Goal: Task Accomplishment & Management: Manage account settings

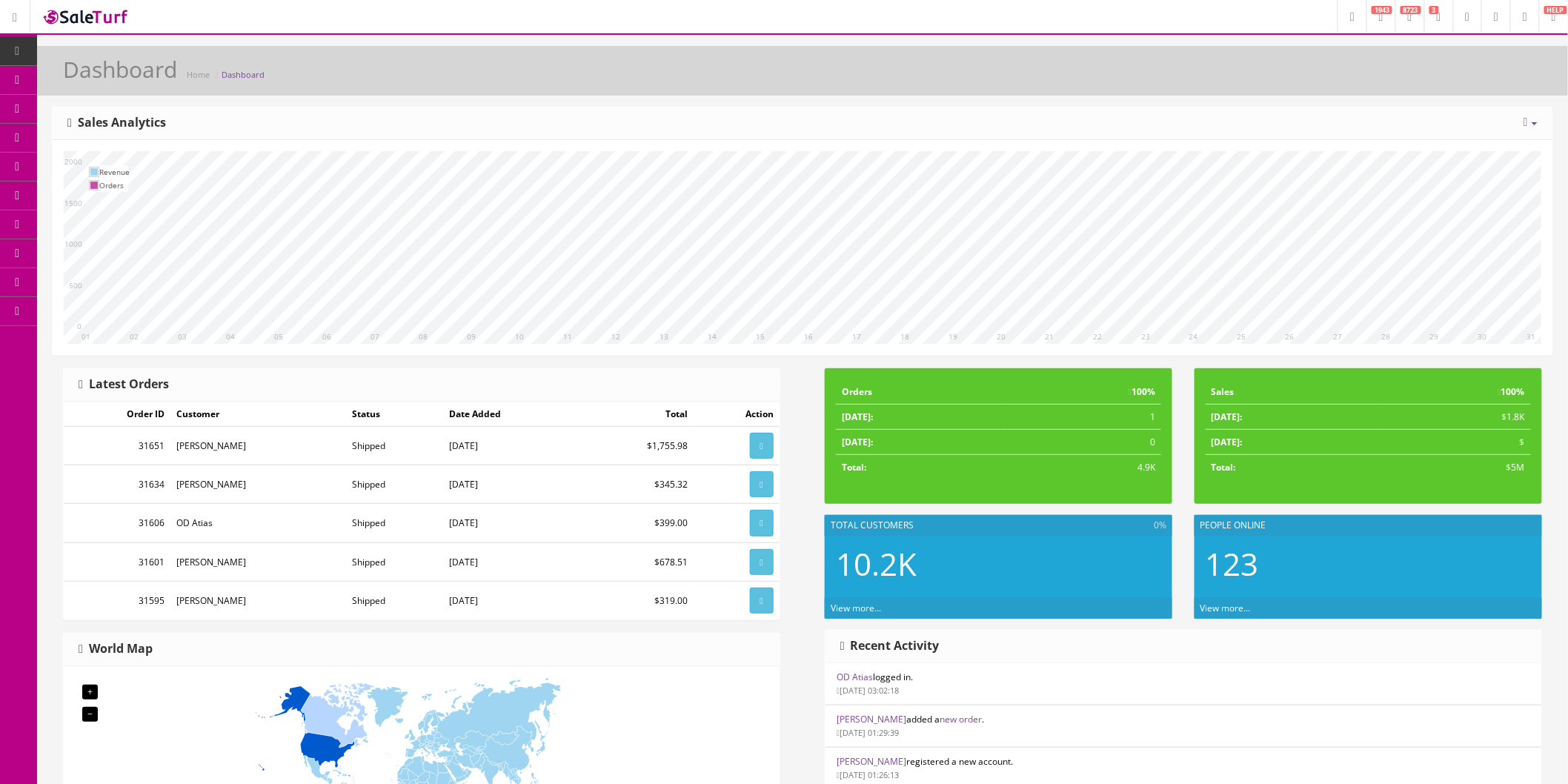
click at [1523, 20] on icon at bounding box center [1525, 17] width 5 height 9
click at [1419, 64] on link "Billing" at bounding box center [1465, 63] width 148 height 17
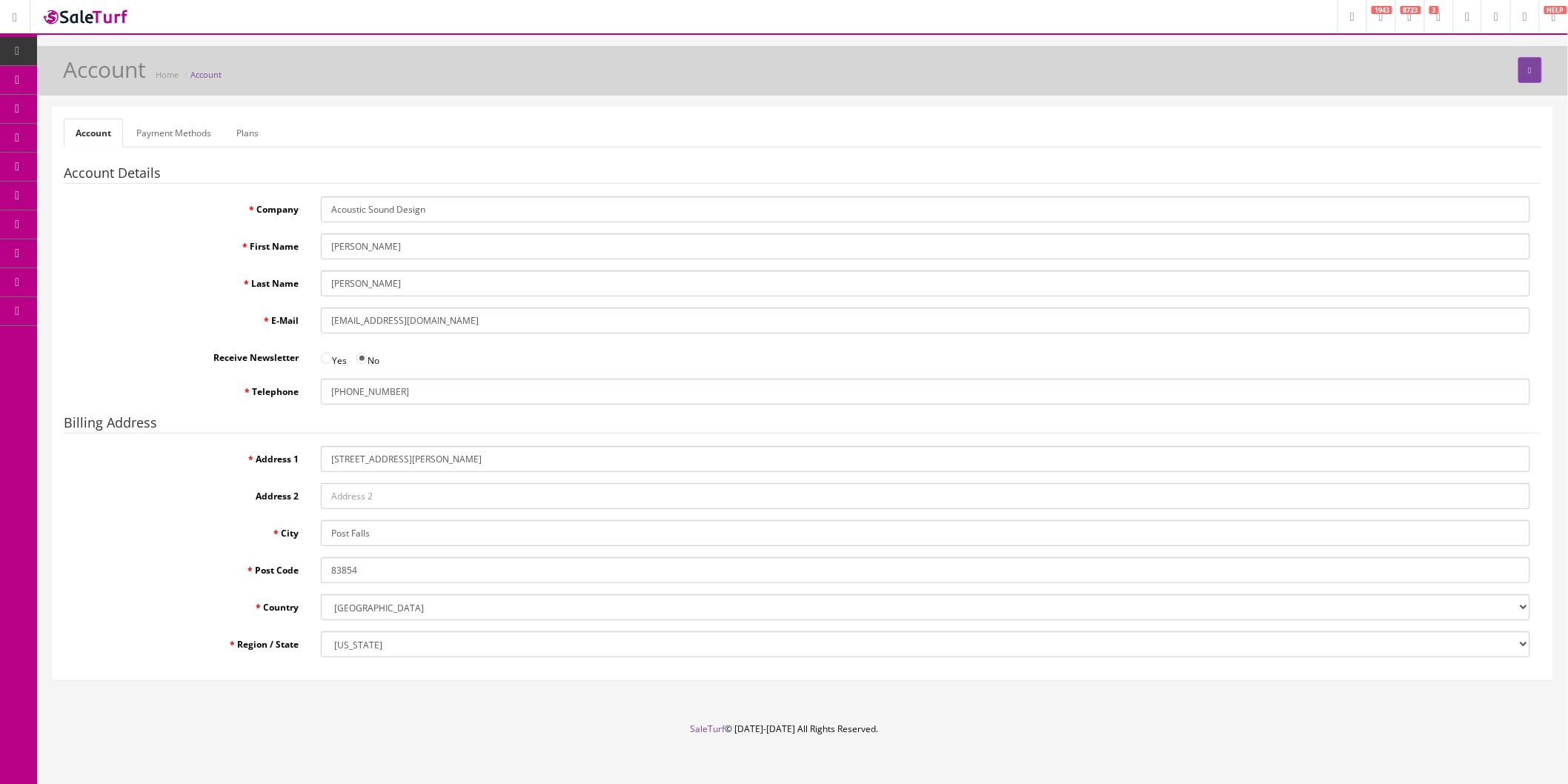
drag, startPoint x: 512, startPoint y: 321, endPoint x: 328, endPoint y: 321, distance: 184.0
click at [328, 321] on input "info@acousticsounddesign.com" at bounding box center [925, 321] width 1210 height 26
click at [532, 320] on input "info@acousticsounddesign.com" at bounding box center [925, 321] width 1210 height 26
paste input "billing"
type input "billing@acousticsounddesign.com"
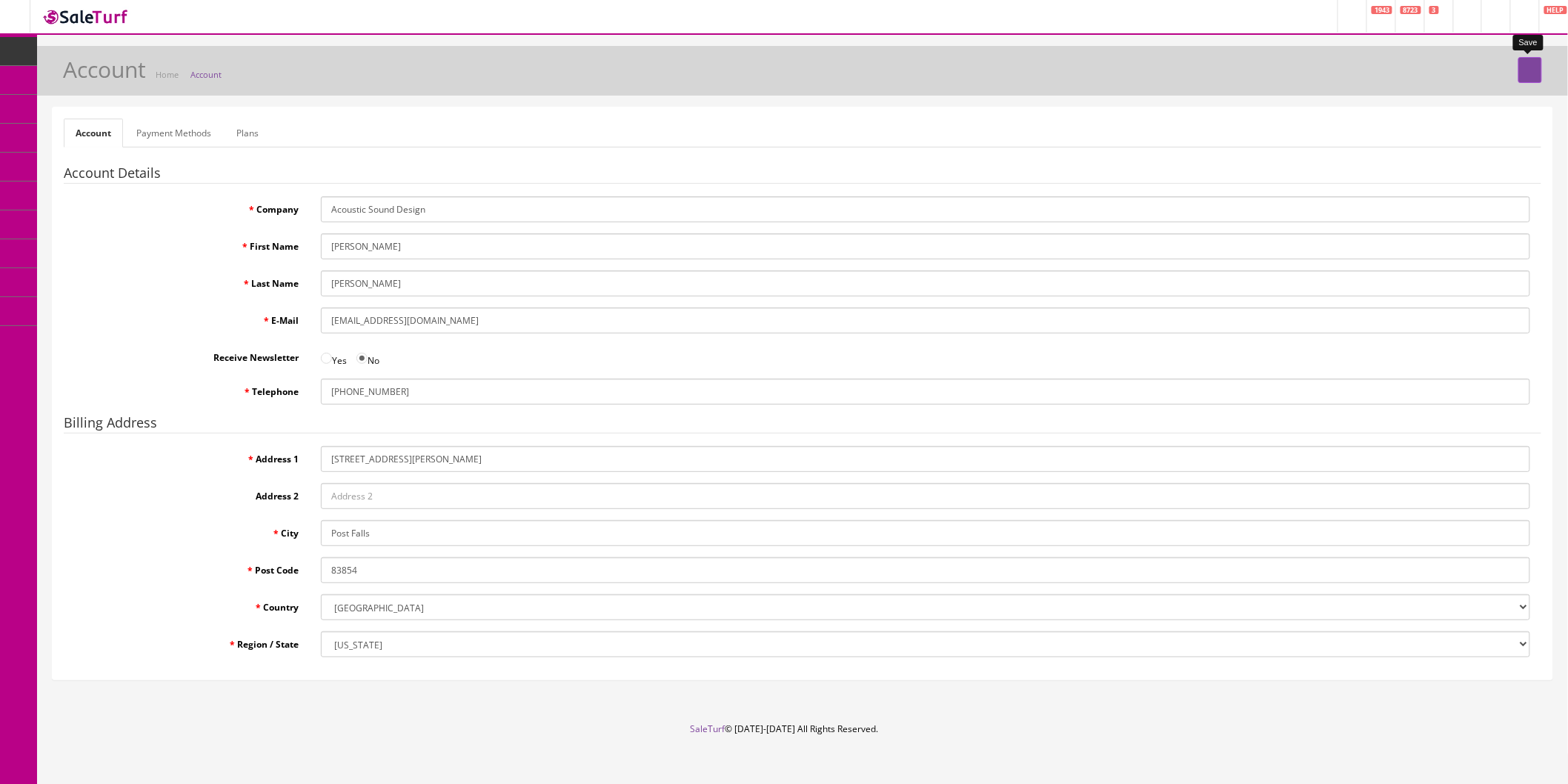
click at [1531, 70] on icon "submit" at bounding box center [1530, 71] width 3 height 9
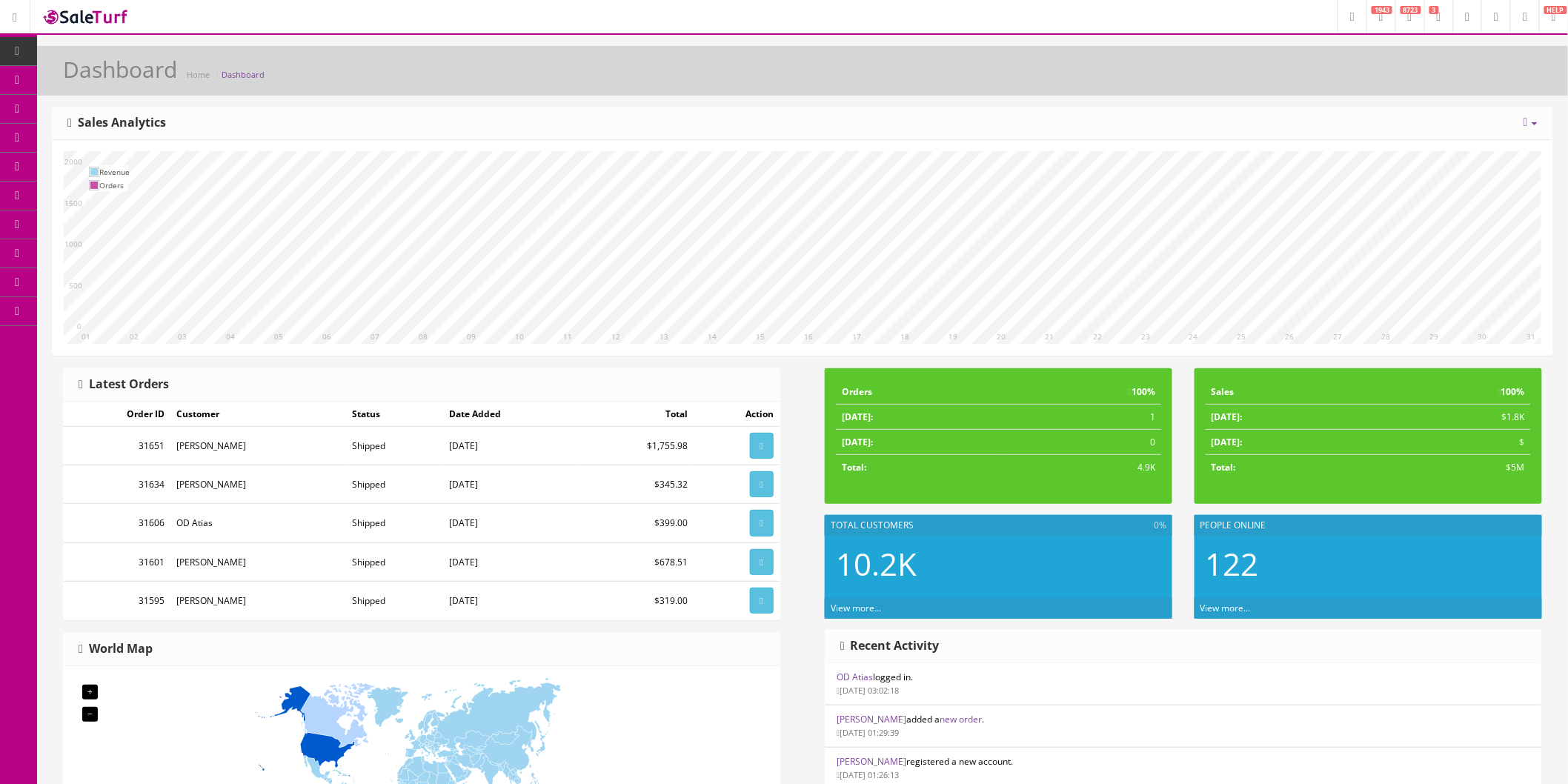
click at [1530, 16] on link at bounding box center [1525, 16] width 29 height 33
click at [1419, 64] on link "Billing" at bounding box center [1465, 63] width 148 height 17
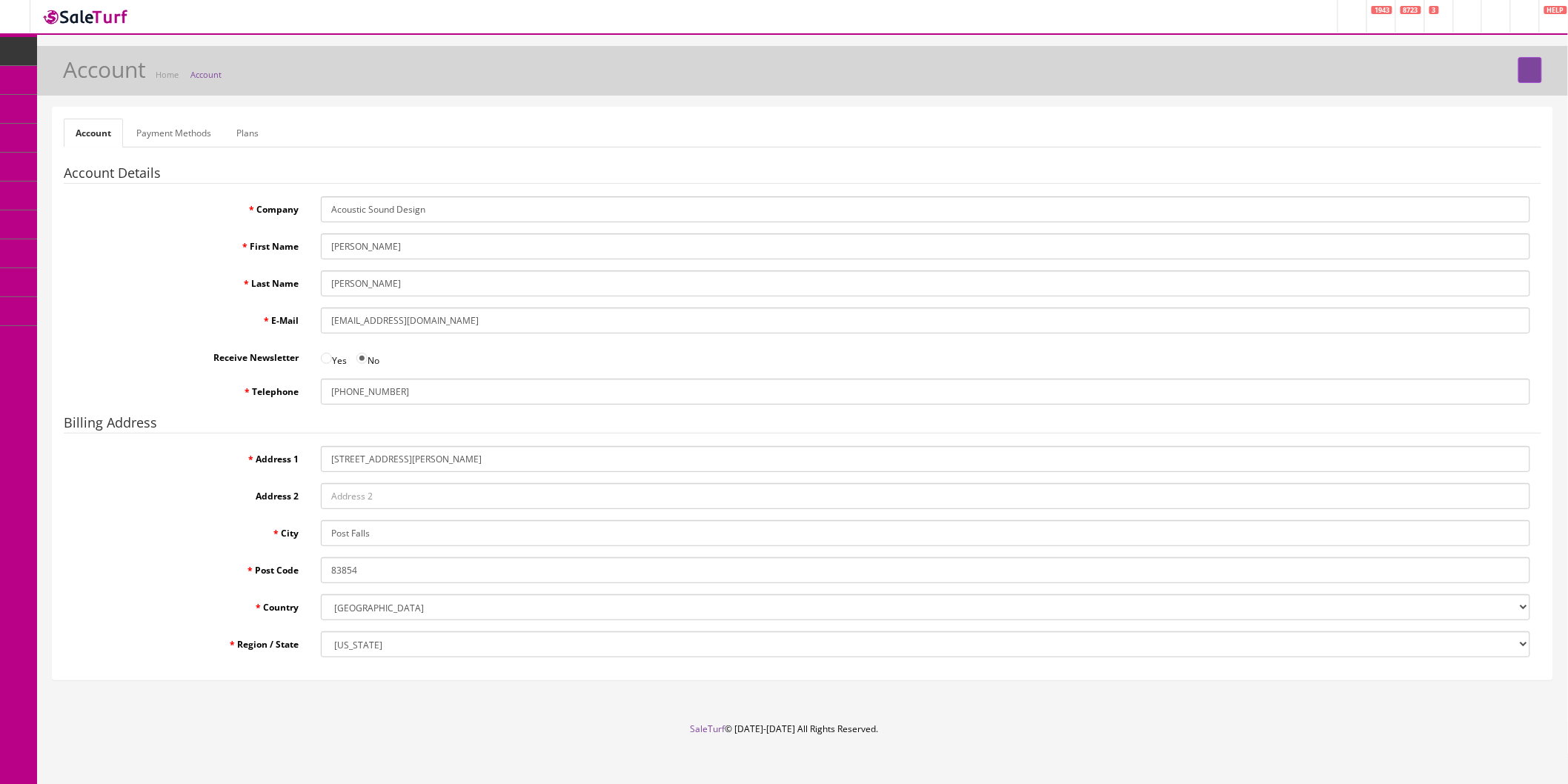
click at [509, 314] on input "info@acousticsounddesign.com" at bounding box center [925, 321] width 1210 height 26
drag, startPoint x: 390, startPoint y: 321, endPoint x: 332, endPoint y: 320, distance: 58.0
click at [332, 320] on input "info@acousticsounddesign.com" at bounding box center [925, 321] width 1210 height 26
paste input "billing"
type input "billing@acousticsounddesign.com"
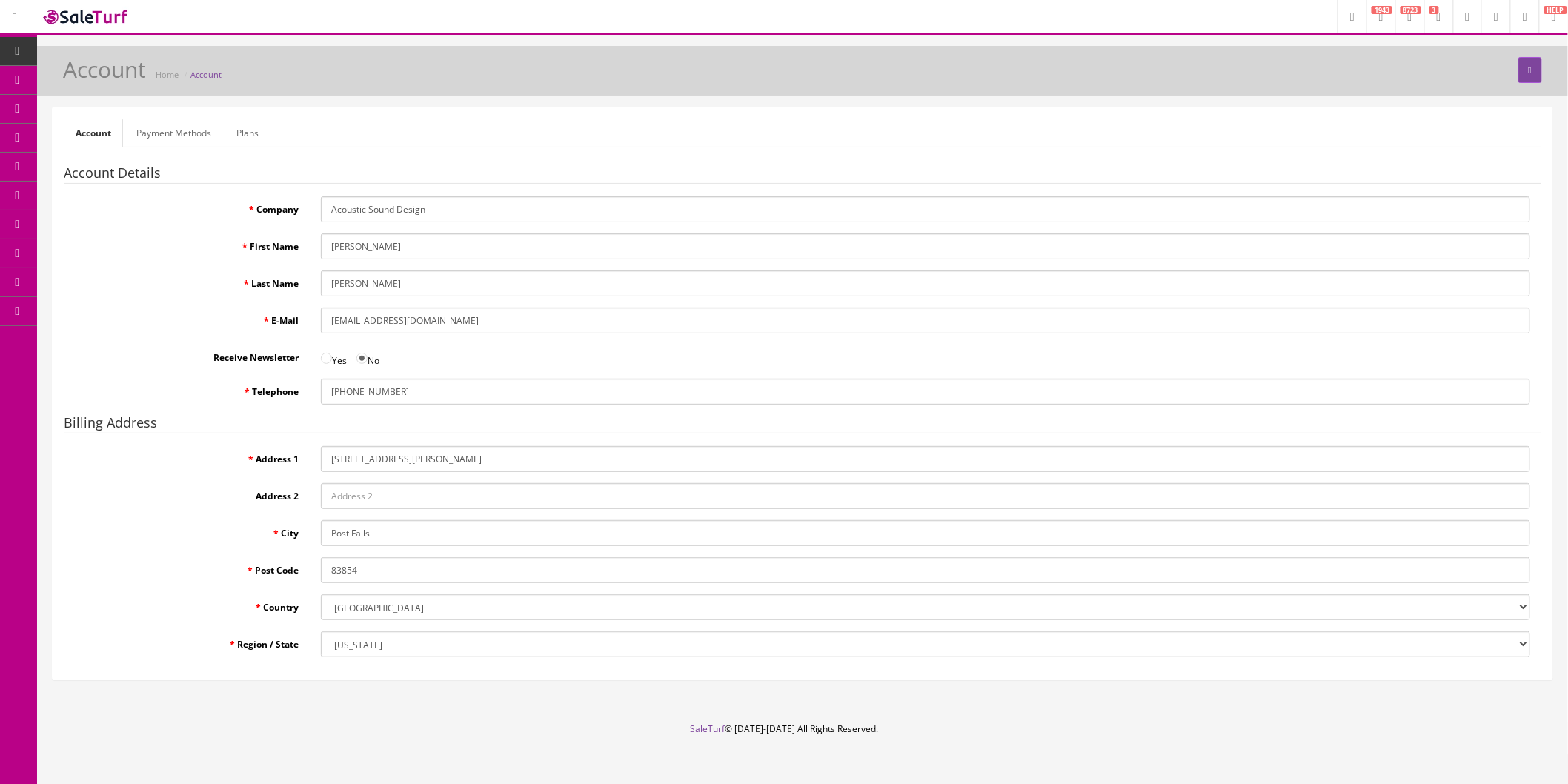
click at [545, 352] on div "Yes No" at bounding box center [925, 355] width 1232 height 23
click at [1521, 75] on button "submit" at bounding box center [1530, 70] width 24 height 26
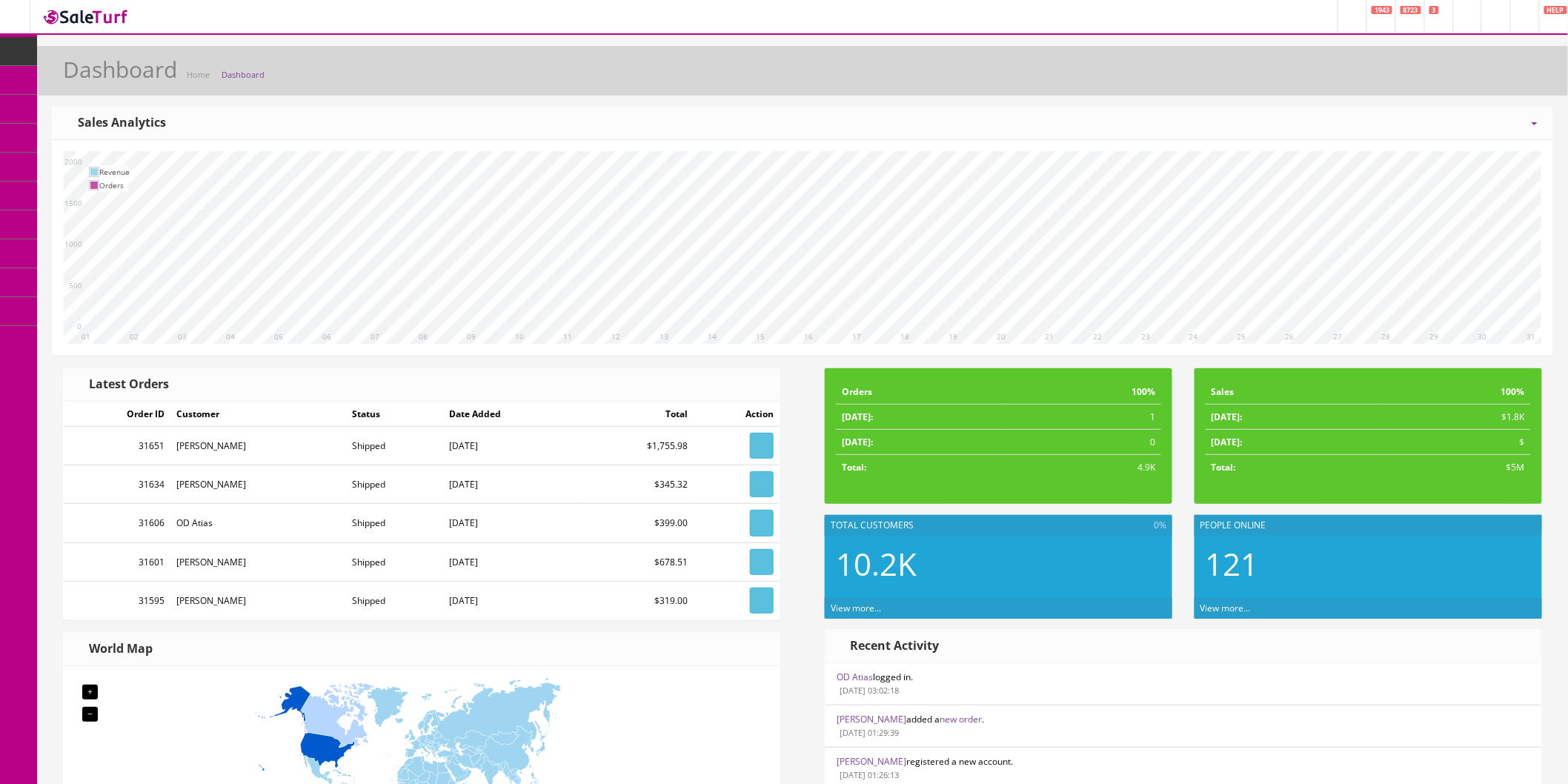
click at [1514, 16] on link at bounding box center [1525, 16] width 29 height 33
click at [1424, 60] on link "Billing" at bounding box center [1465, 63] width 148 height 17
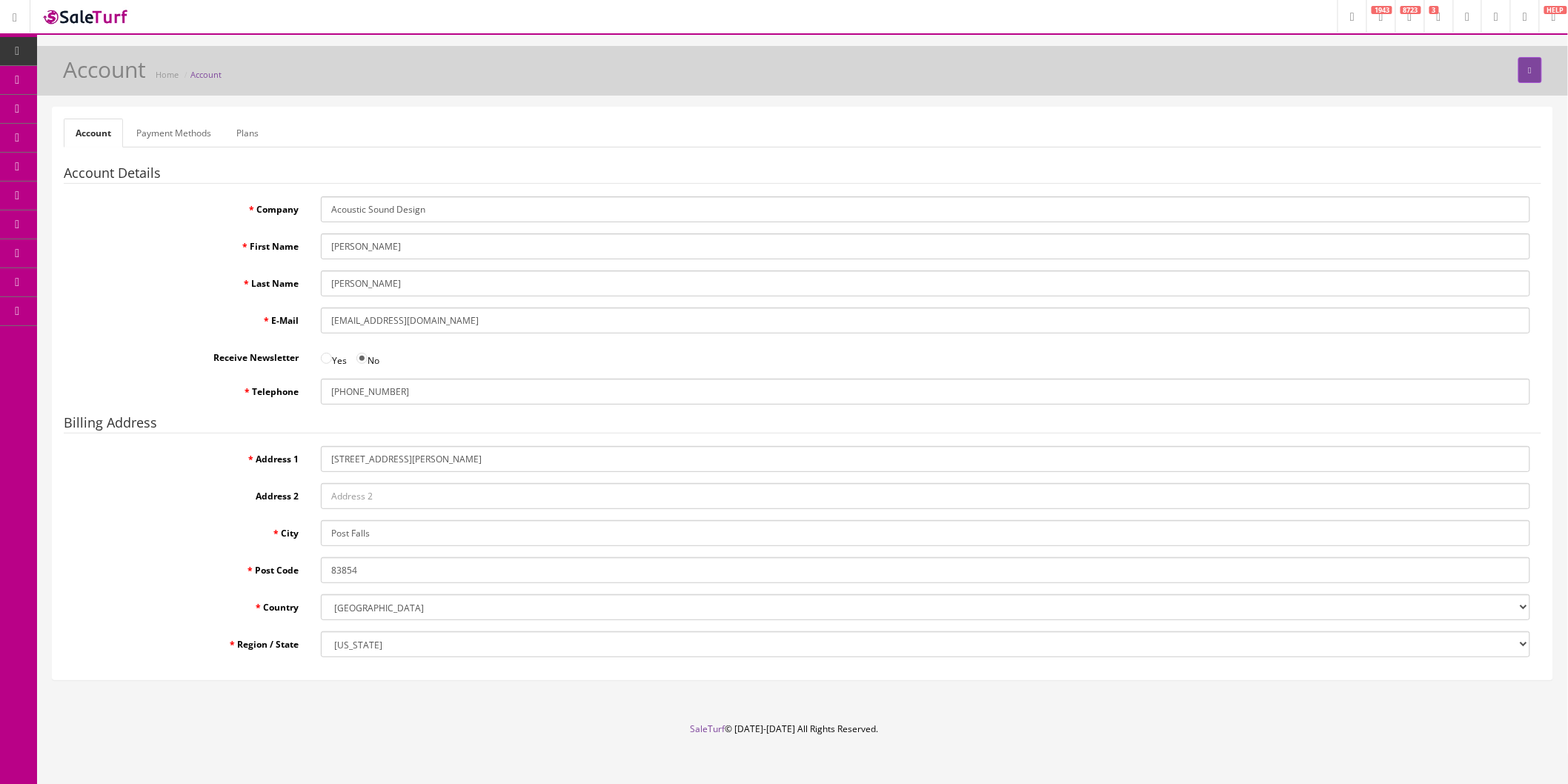
click at [502, 314] on input "[EMAIL_ADDRESS][DOMAIN_NAME]" at bounding box center [925, 321] width 1210 height 26
click at [507, 323] on input "[EMAIL_ADDRESS][DOMAIN_NAME]" at bounding box center [925, 321] width 1210 height 26
click at [184, 141] on link "Payment Methods" at bounding box center [174, 133] width 99 height 29
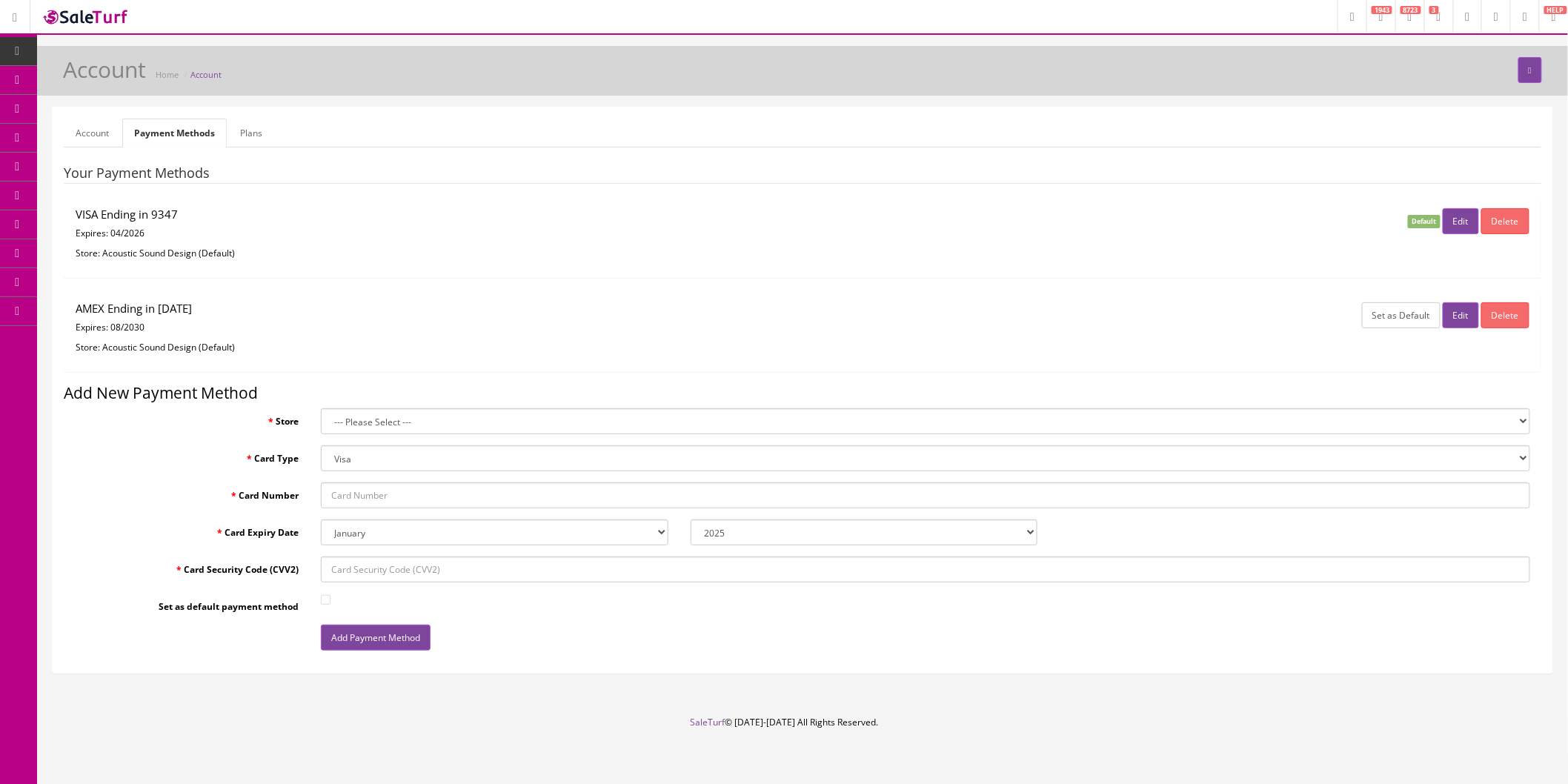
click at [104, 130] on link "Account" at bounding box center [93, 133] width 57 height 29
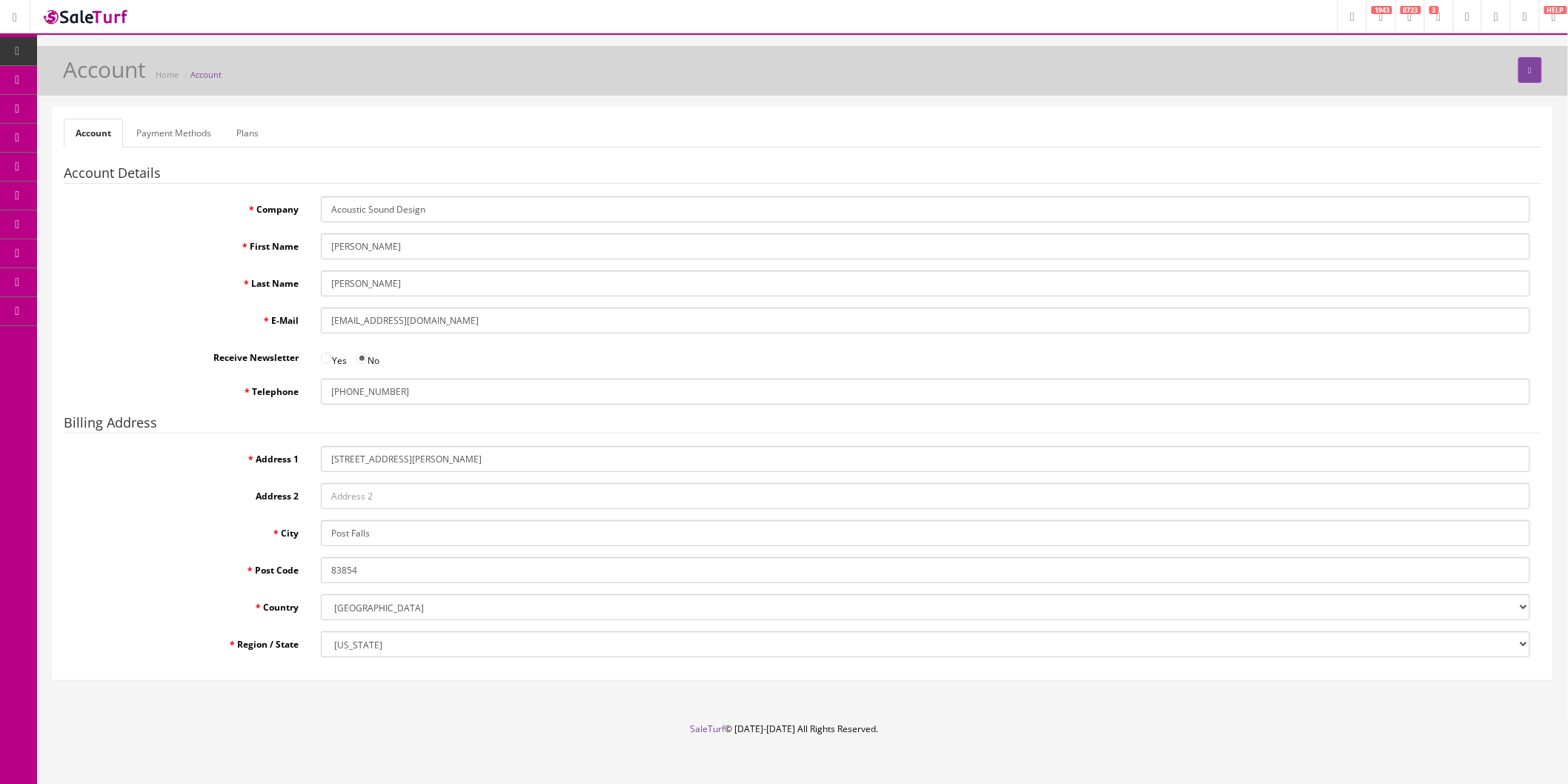
click at [484, 319] on input "[EMAIL_ADDRESS][DOMAIN_NAME]" at bounding box center [925, 321] width 1210 height 26
drag, startPoint x: 492, startPoint y: 319, endPoint x: 301, endPoint y: 321, distance: 191.0
click at [301, 321] on div "E-Mail info@acousticsounddesign.com" at bounding box center [802, 321] width 1477 height 26
type input "billing@acousticsounddesign.com"
click at [180, 282] on label "Last Name" at bounding box center [187, 280] width 246 height 20
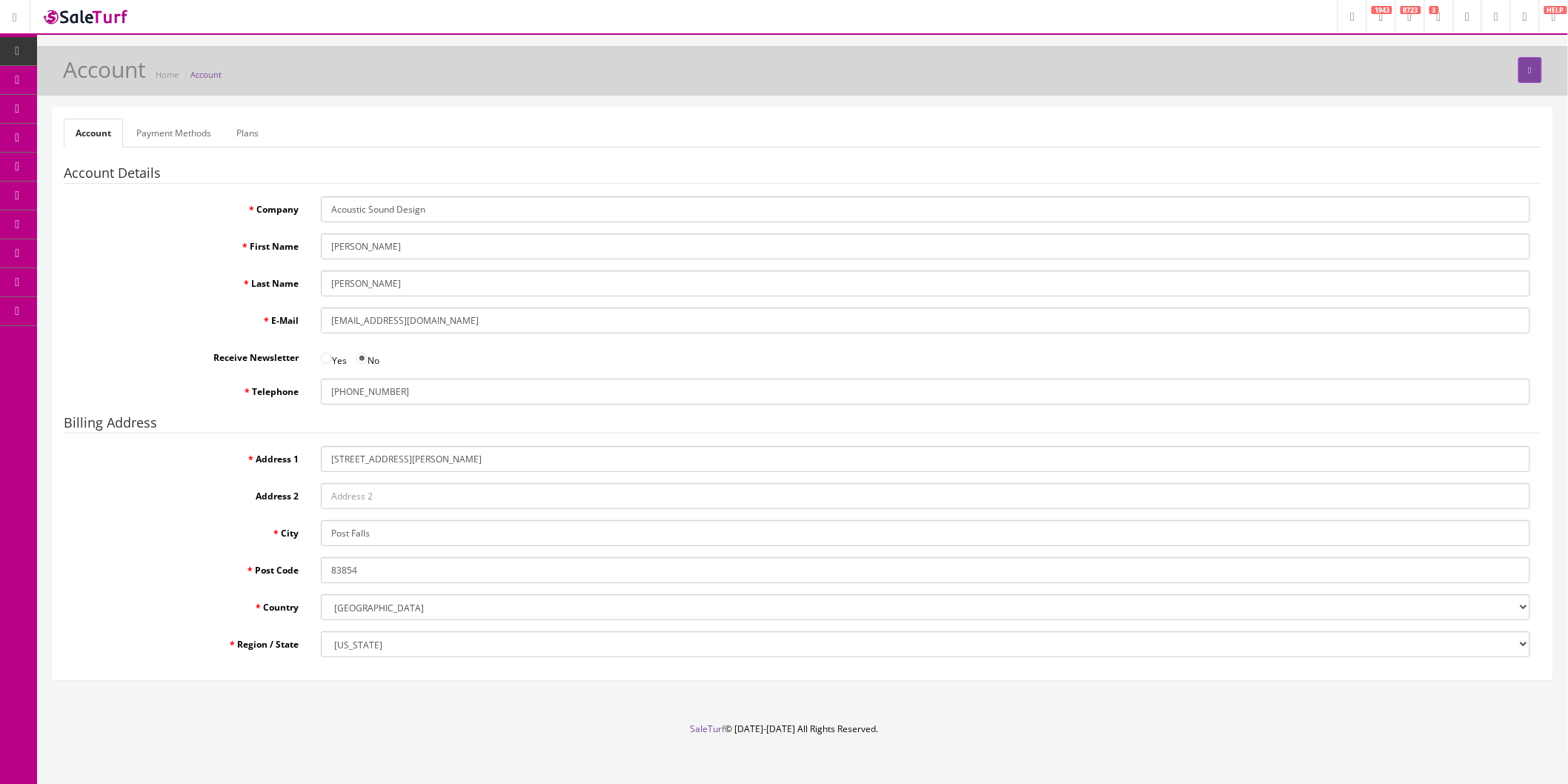
click at [321, 282] on input "[PERSON_NAME]" at bounding box center [925, 283] width 1210 height 26
click at [1529, 72] on icon "submit" at bounding box center [1530, 71] width 3 height 9
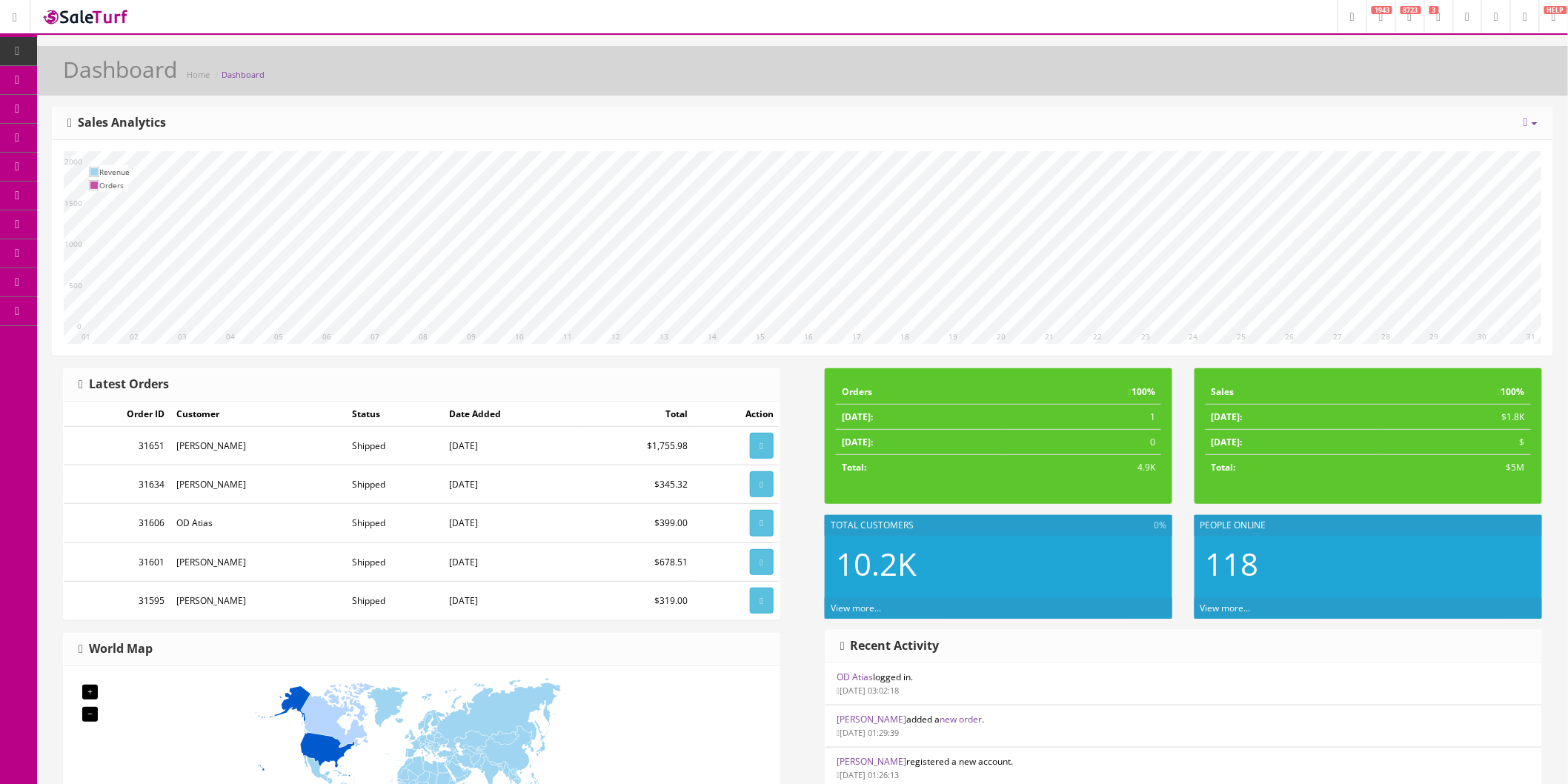
click at [1523, 18] on icon at bounding box center [1525, 17] width 5 height 9
click at [1427, 61] on link "Billing" at bounding box center [1465, 63] width 148 height 17
